Goal: Task Accomplishment & Management: Use online tool/utility

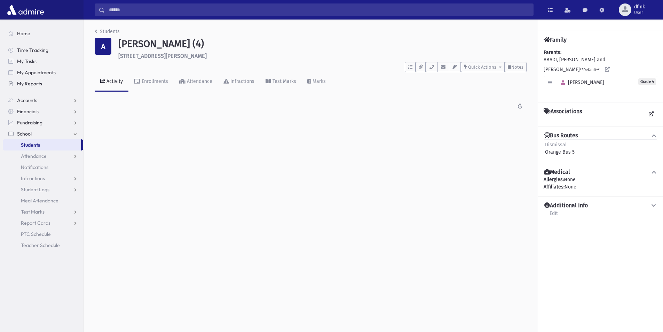
click at [32, 82] on span "My Reports" at bounding box center [29, 83] width 25 height 6
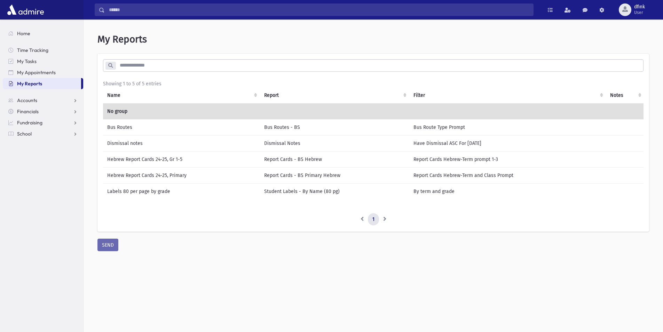
click at [109, 127] on td "Bus Routes" at bounding box center [181, 127] width 157 height 16
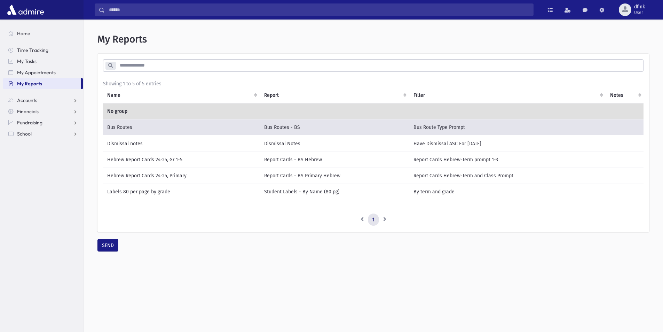
click at [120, 141] on td "Dismissal notes" at bounding box center [181, 143] width 157 height 16
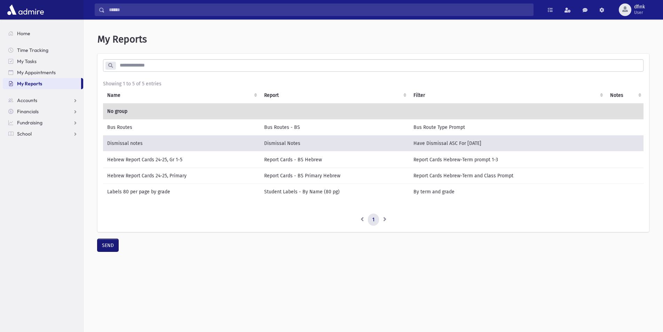
click at [110, 251] on button "SEND" at bounding box center [108, 245] width 21 height 13
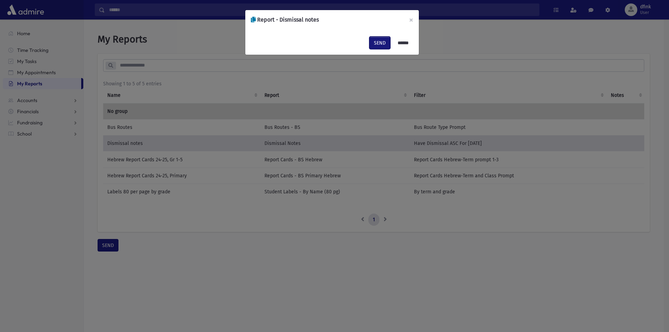
click at [379, 45] on button "SEND" at bounding box center [379, 43] width 21 height 13
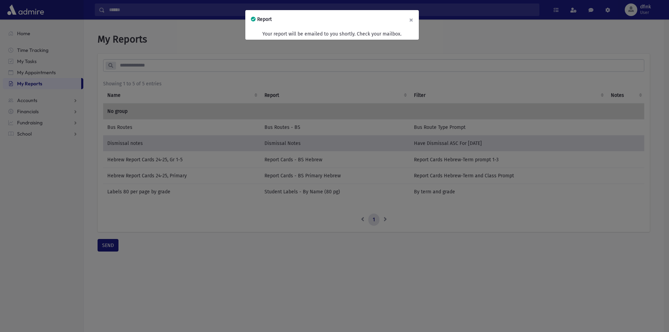
click at [411, 20] on button "×" at bounding box center [410, 20] width 15 height 20
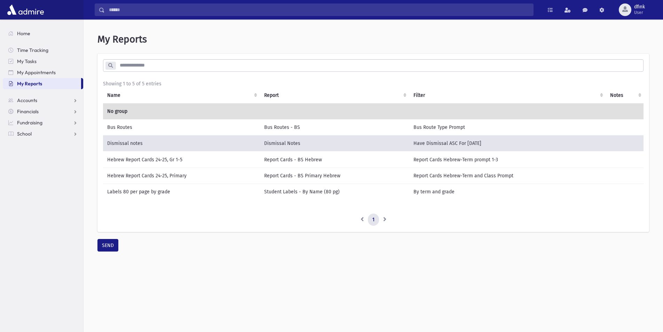
click at [121, 122] on td "Bus Routes" at bounding box center [181, 127] width 157 height 16
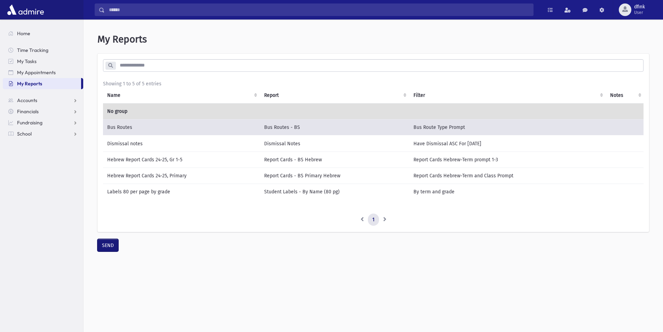
click at [110, 251] on button "SEND" at bounding box center [108, 245] width 21 height 13
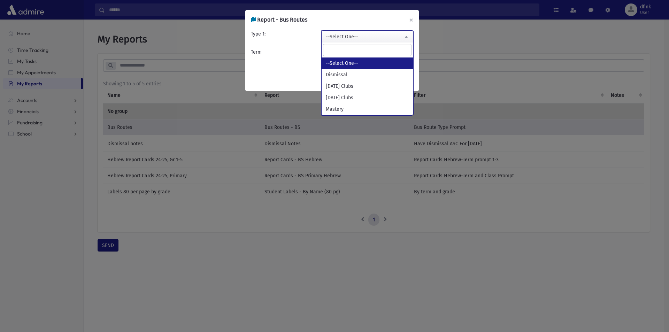
click at [371, 34] on span "--Select One--" at bounding box center [366, 37] width 91 height 13
select select "*********"
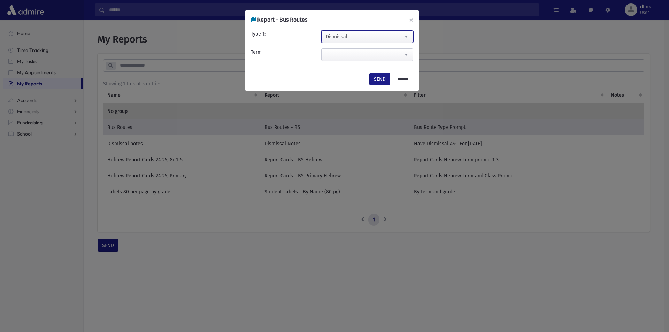
click at [379, 55] on span at bounding box center [367, 54] width 92 height 13
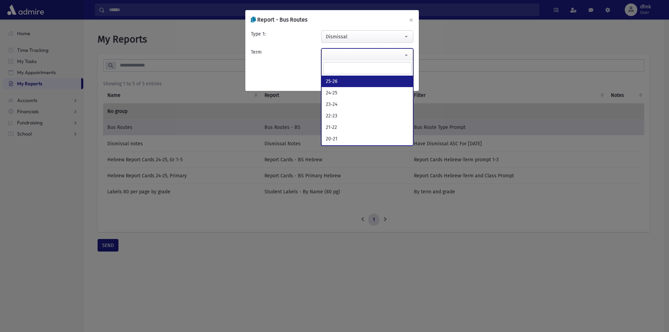
select select "*****"
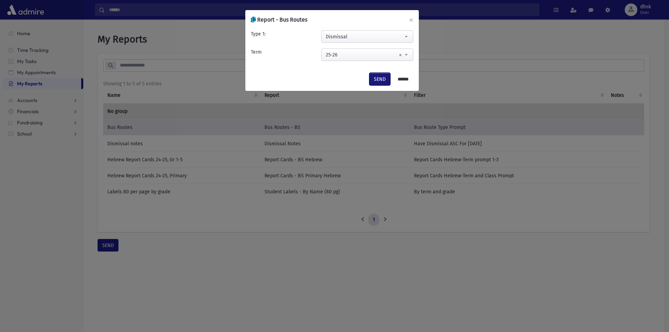
click at [379, 78] on button "SEND" at bounding box center [379, 79] width 21 height 13
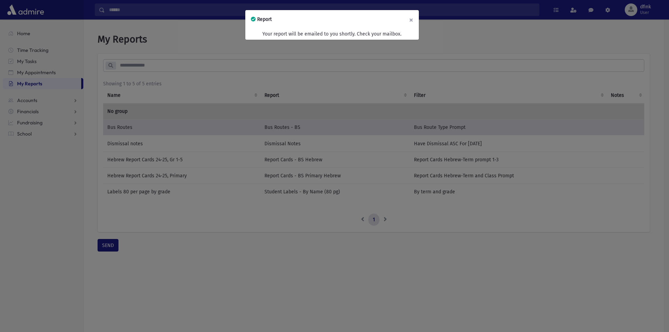
click at [411, 19] on button "×" at bounding box center [410, 20] width 15 height 20
